Goal: Register for event/course

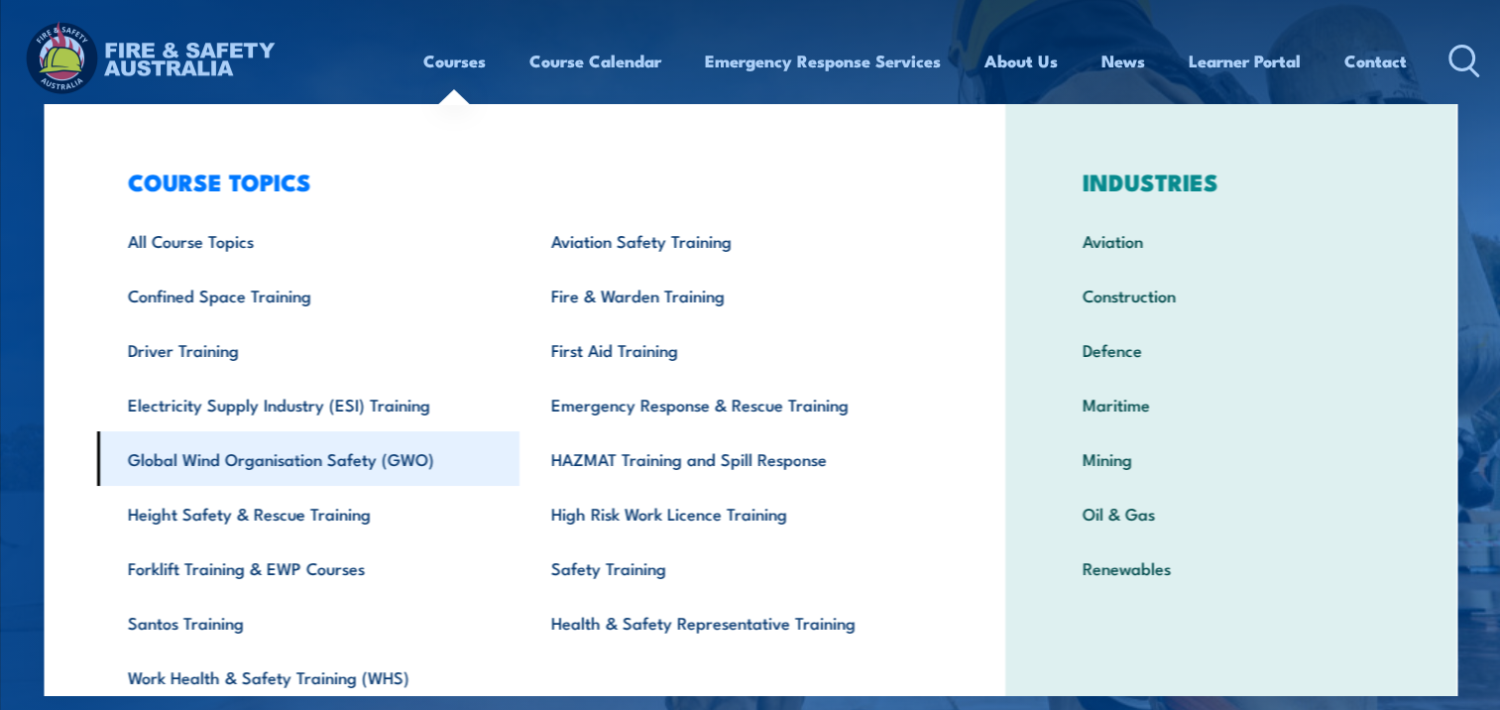
click at [170, 456] on link "Global Wind Organisation Safety (GWO)" at bounding box center [307, 458] width 423 height 55
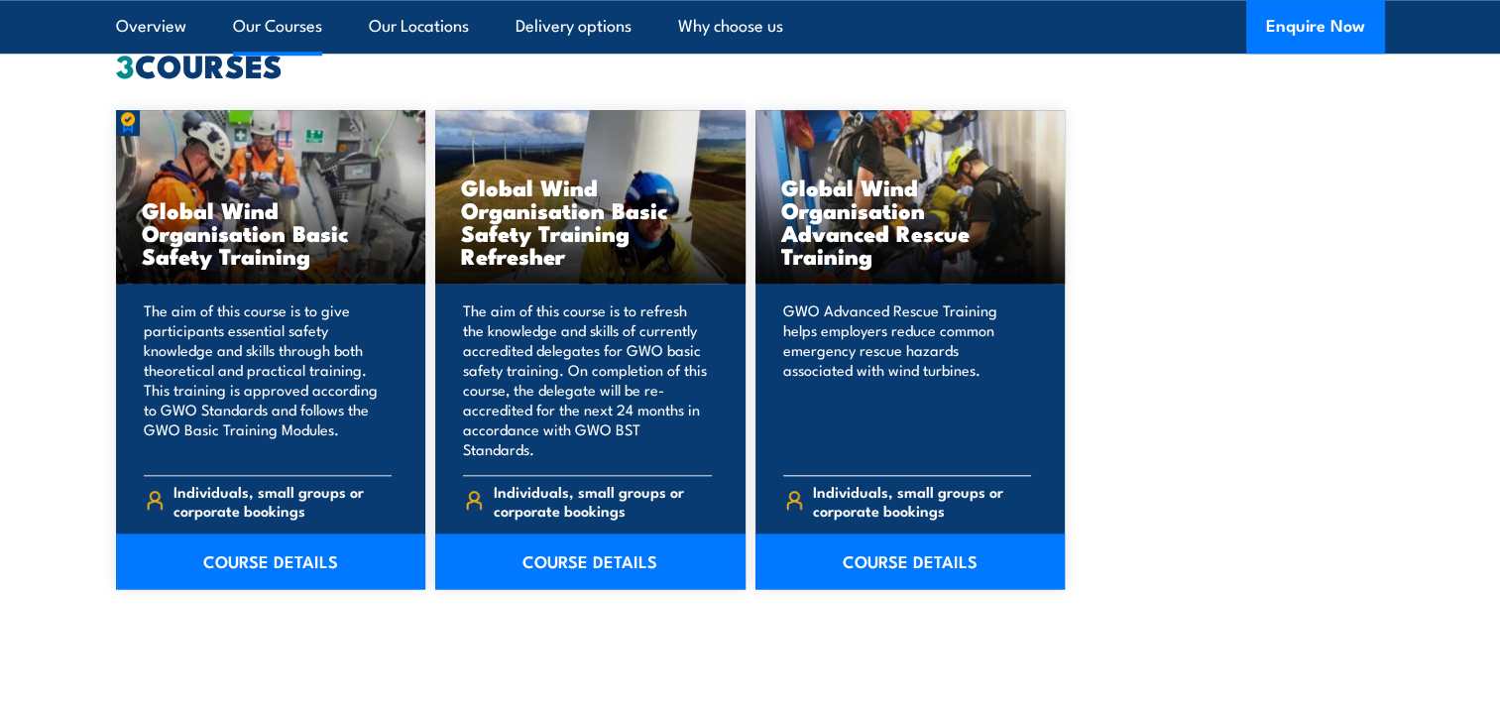
scroll to position [1883, 0]
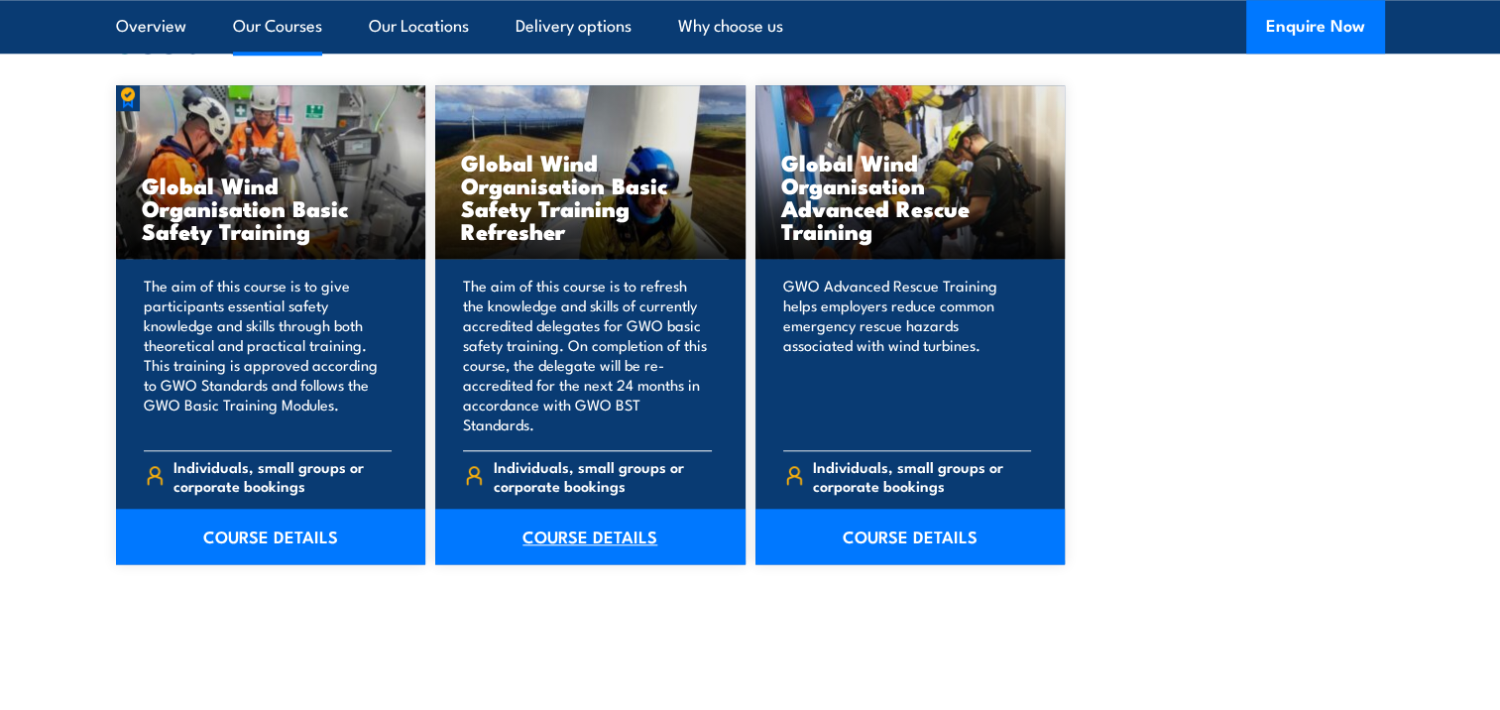
click at [573, 508] on link "COURSE DETAILS" at bounding box center [590, 536] width 310 height 56
